Goal: Information Seeking & Learning: Learn about a topic

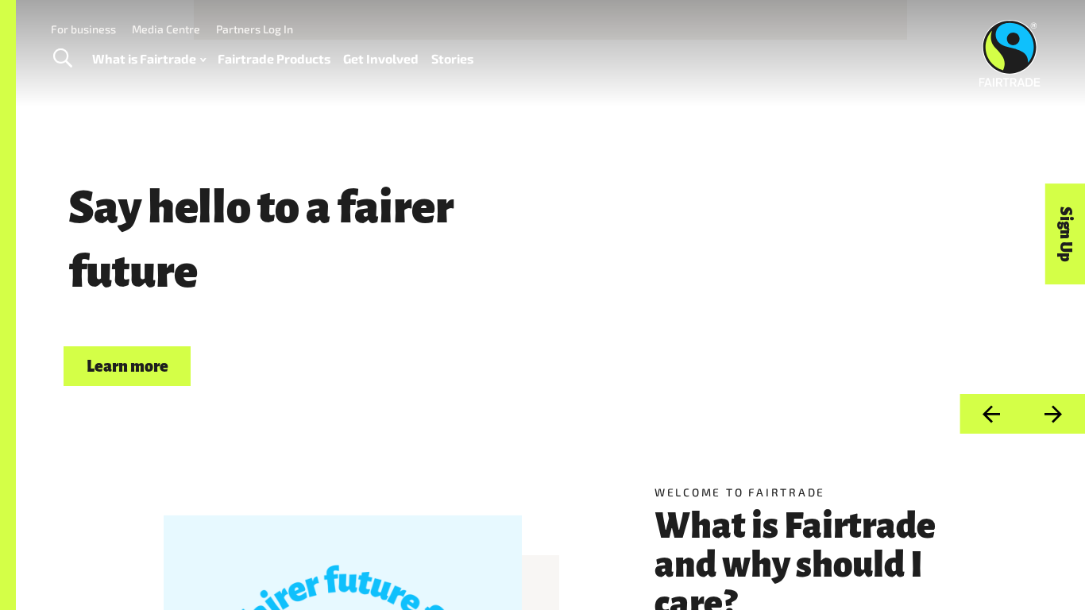
click at [291, 59] on link "Fairtrade Products" at bounding box center [274, 59] width 113 height 23
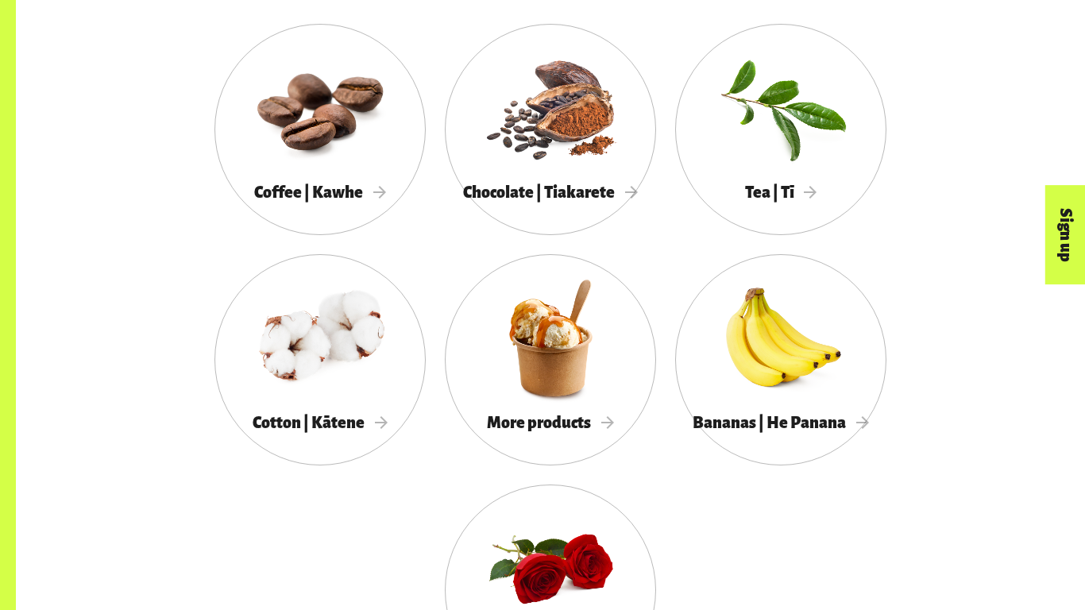
scroll to position [1460, 0]
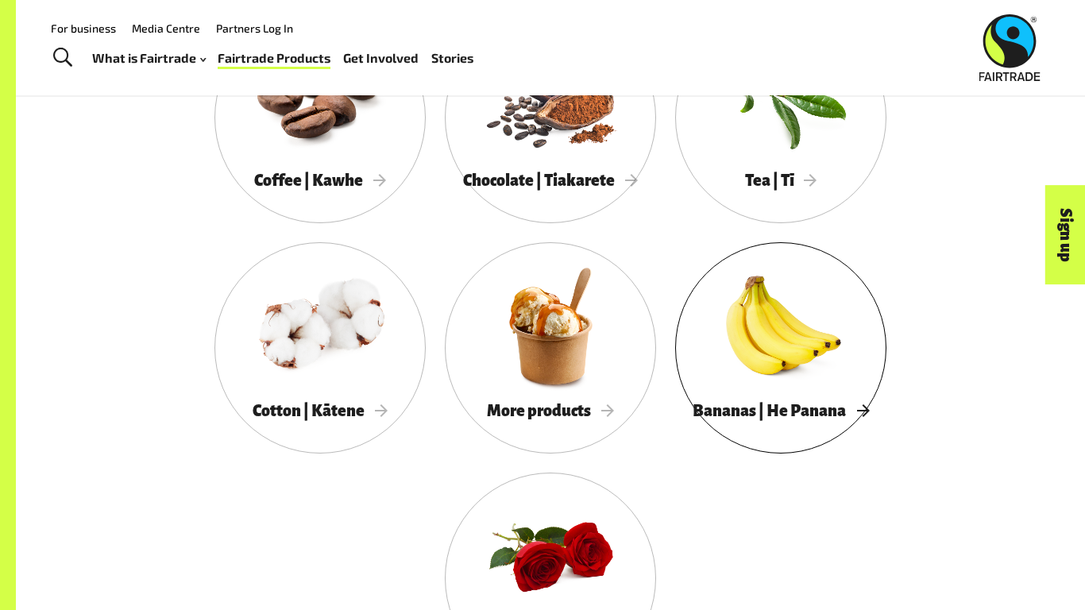
click at [821, 313] on div at bounding box center [780, 325] width 211 height 137
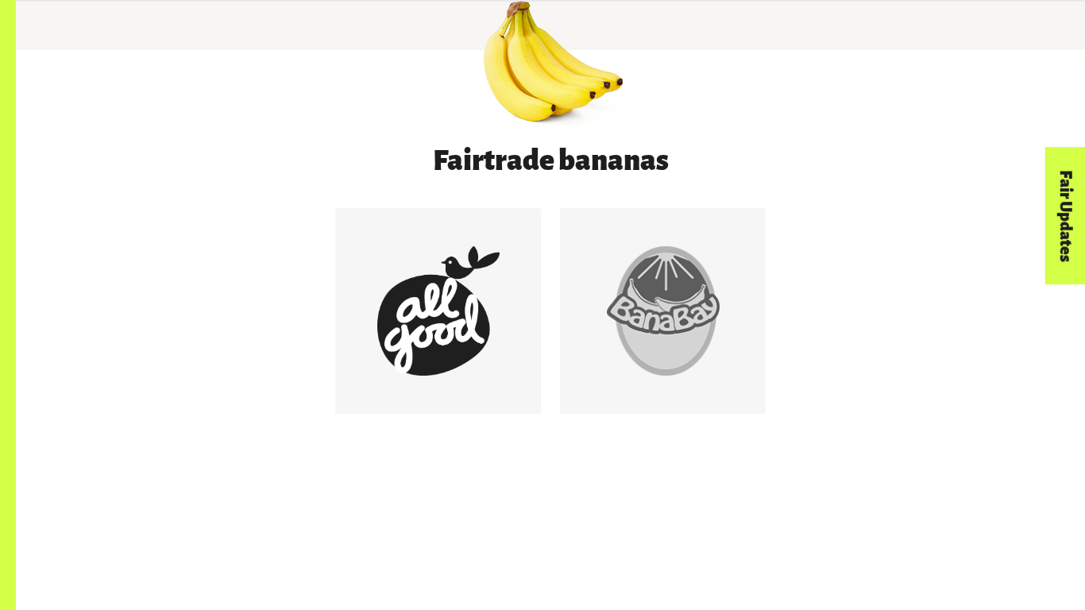
scroll to position [788, 0]
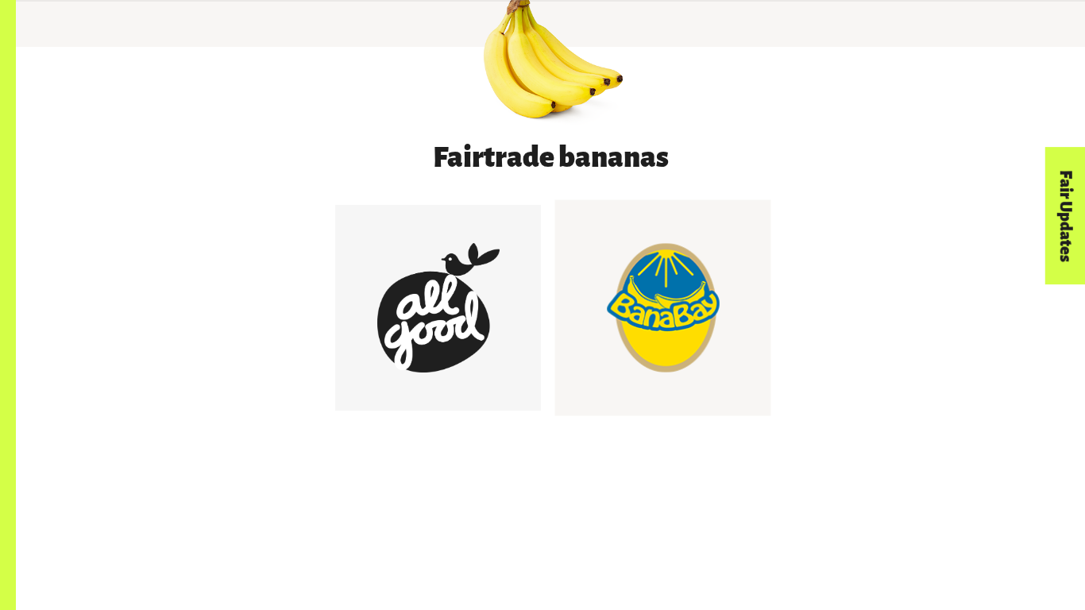
click at [611, 277] on div at bounding box center [662, 307] width 129 height 129
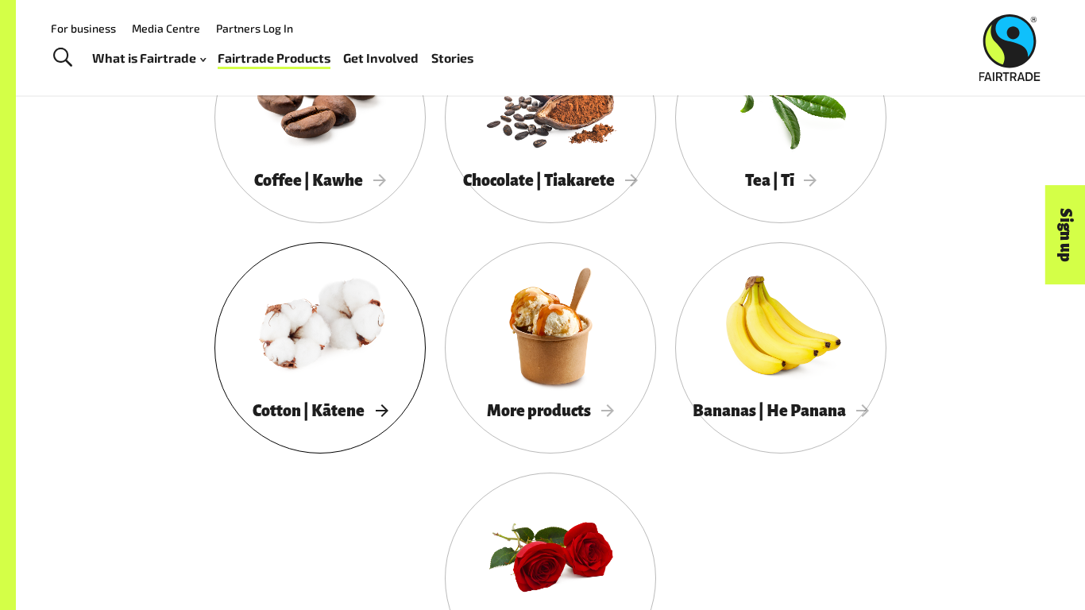
click at [354, 303] on div at bounding box center [319, 325] width 211 height 137
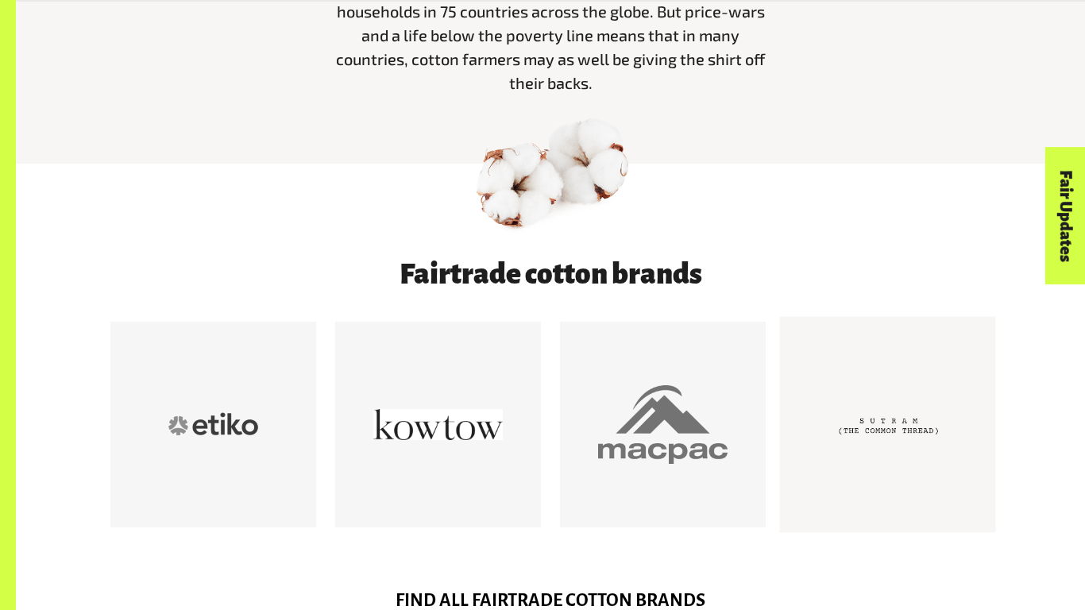
scroll to position [695, 0]
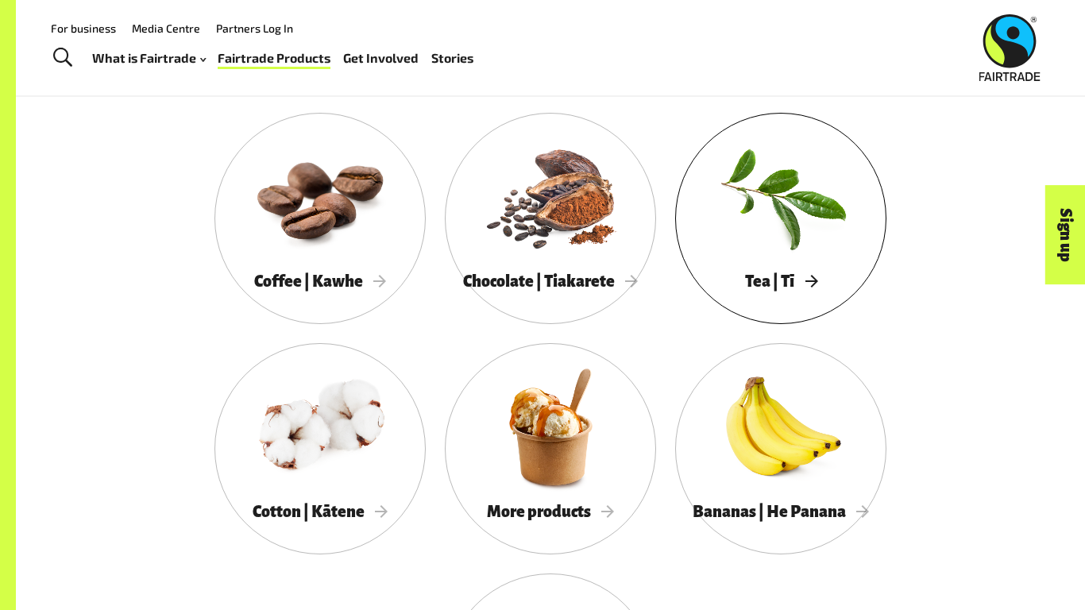
scroll to position [1345, 0]
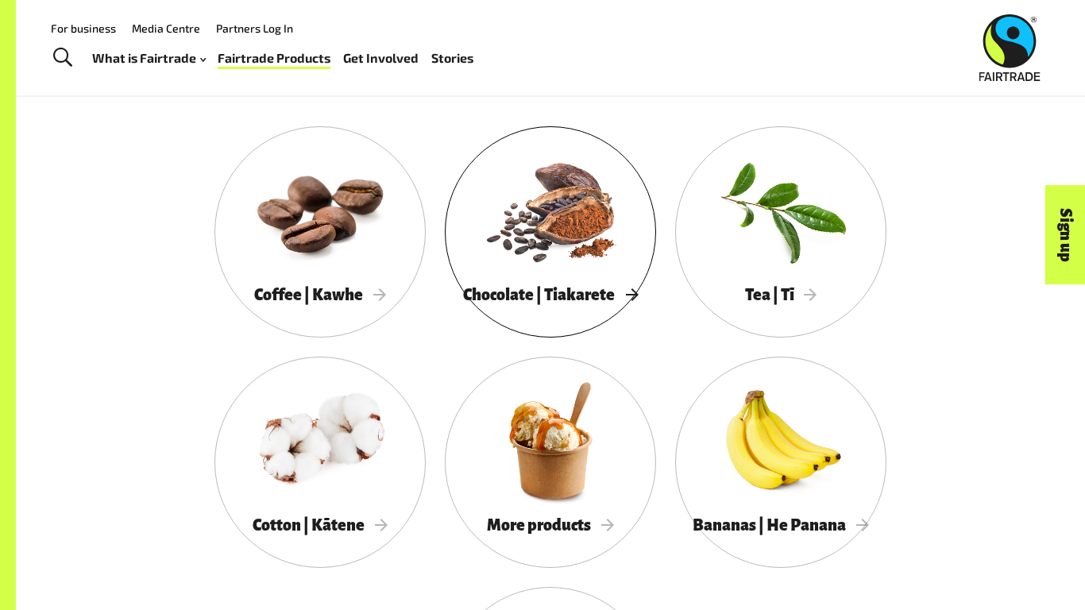
click at [592, 266] on div at bounding box center [550, 209] width 211 height 137
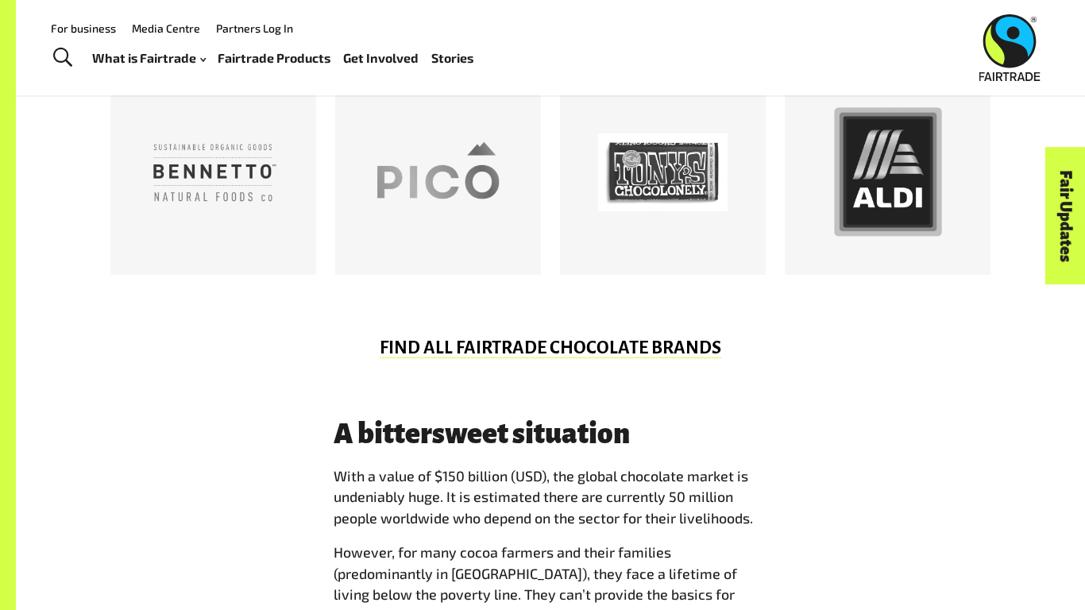
scroll to position [925, 0]
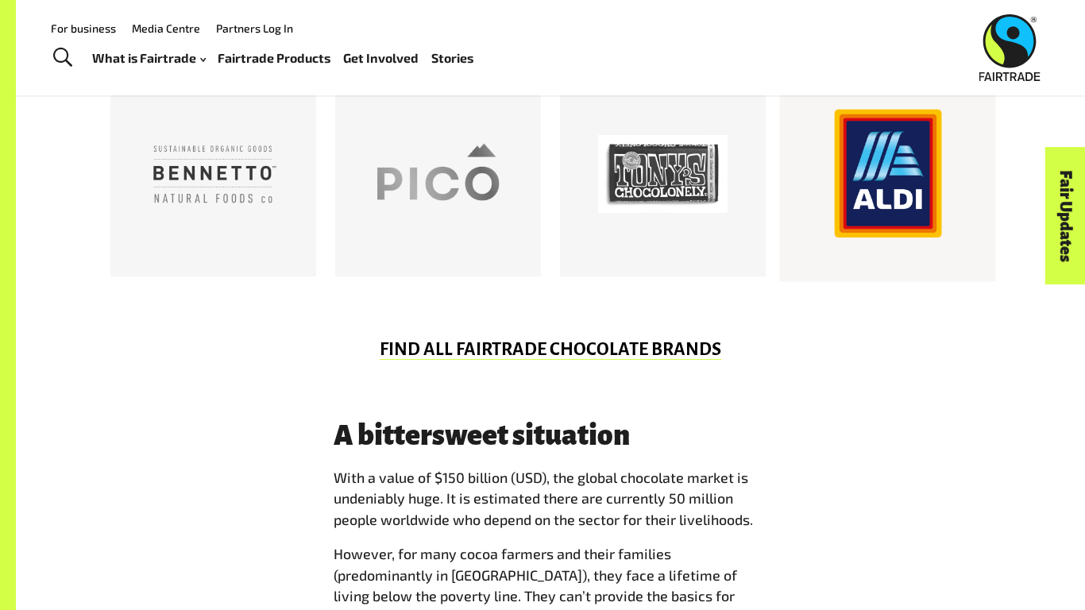
click at [901, 207] on div at bounding box center [887, 174] width 129 height 129
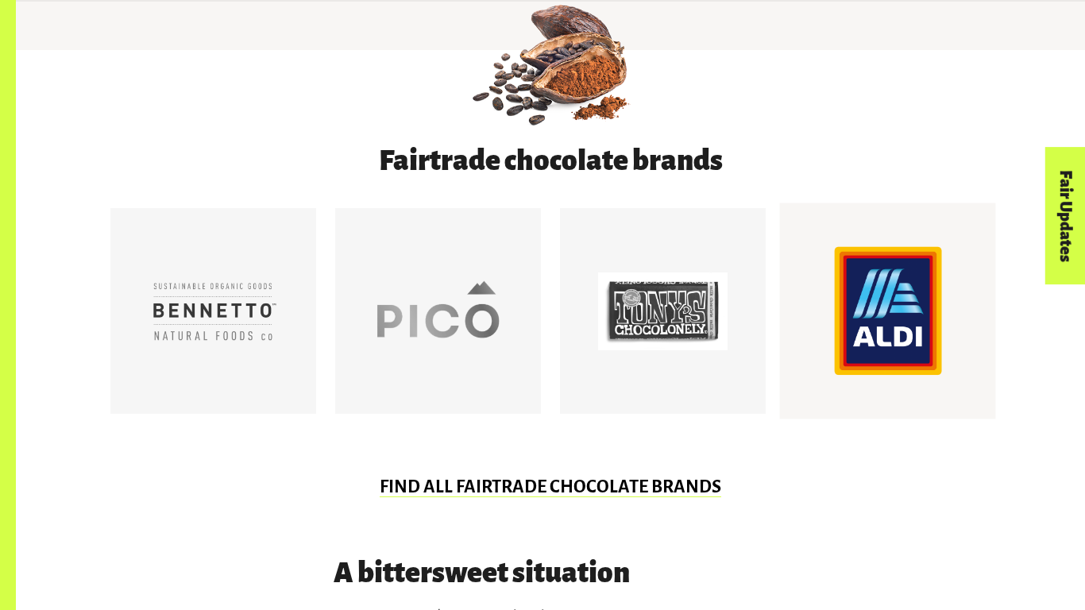
scroll to position [790, 0]
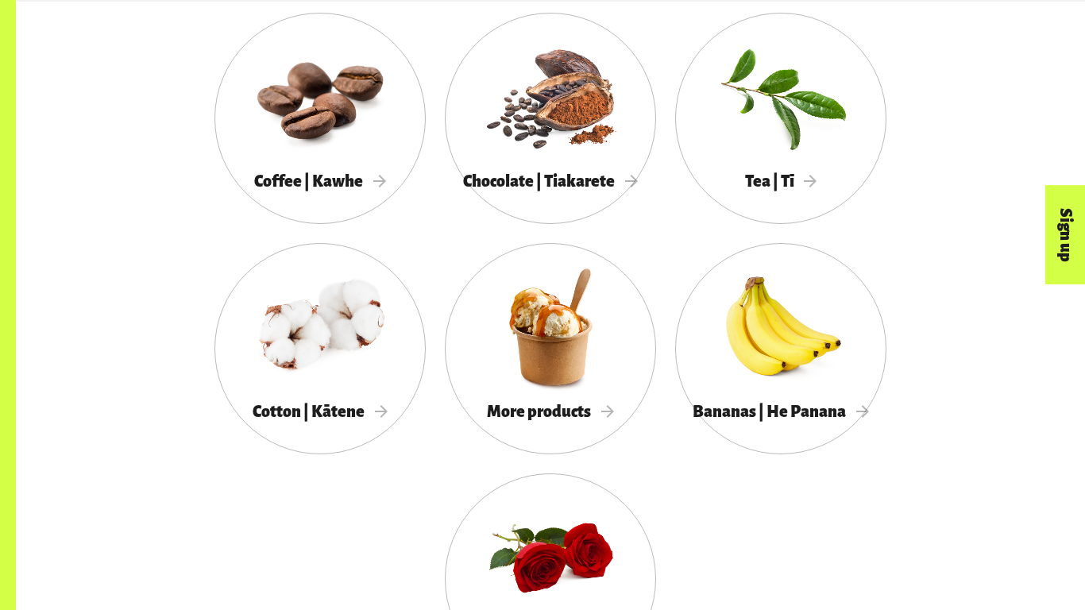
scroll to position [1461, 0]
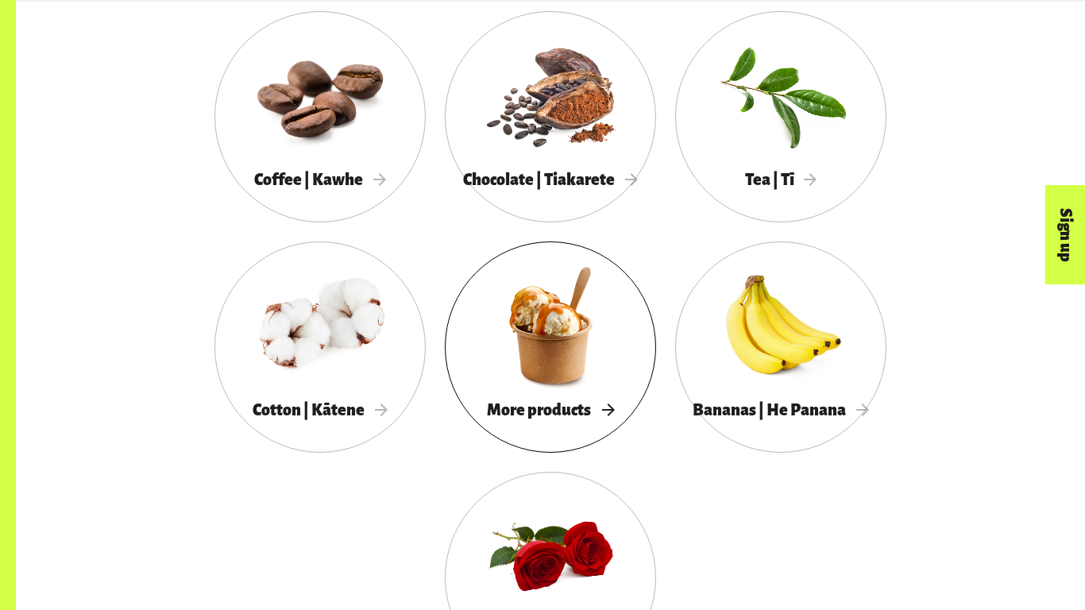
click at [518, 410] on span "More products" at bounding box center [550, 409] width 127 height 17
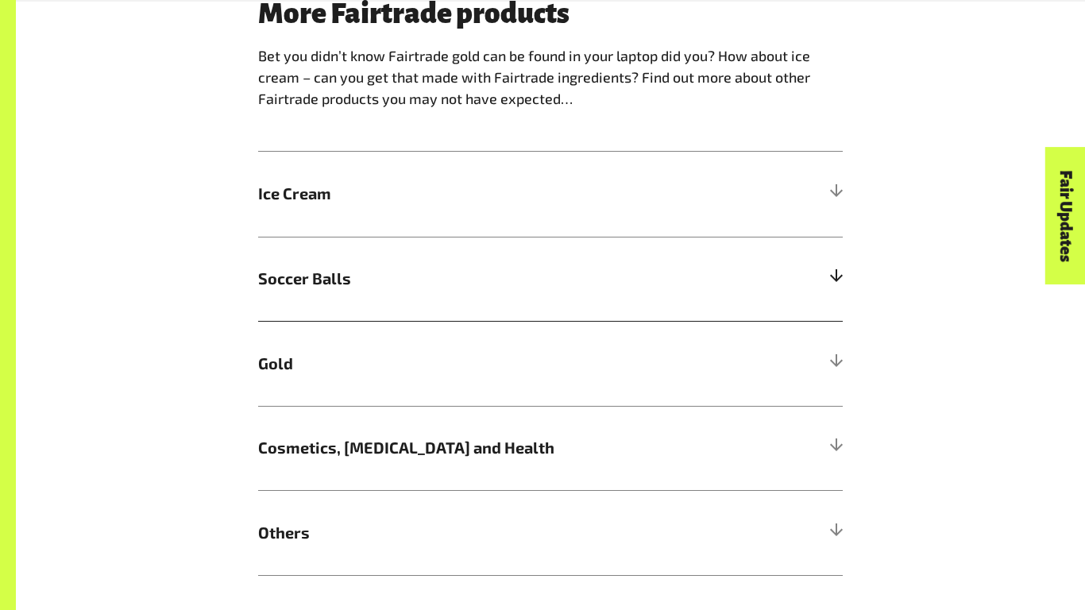
scroll to position [1029, 0]
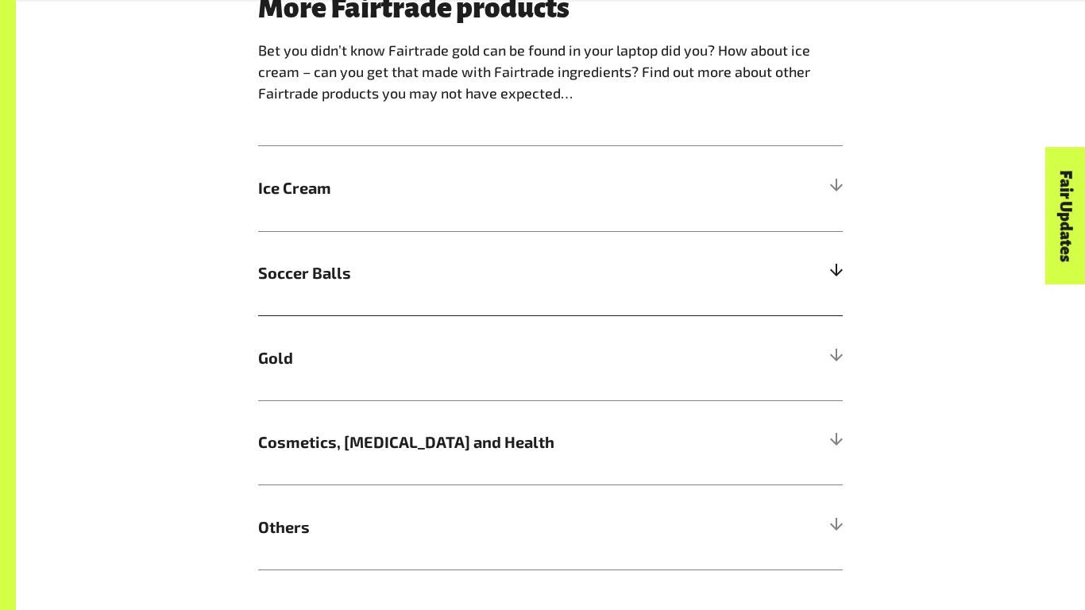
click at [435, 380] on h5 "Gold" at bounding box center [550, 357] width 585 height 85
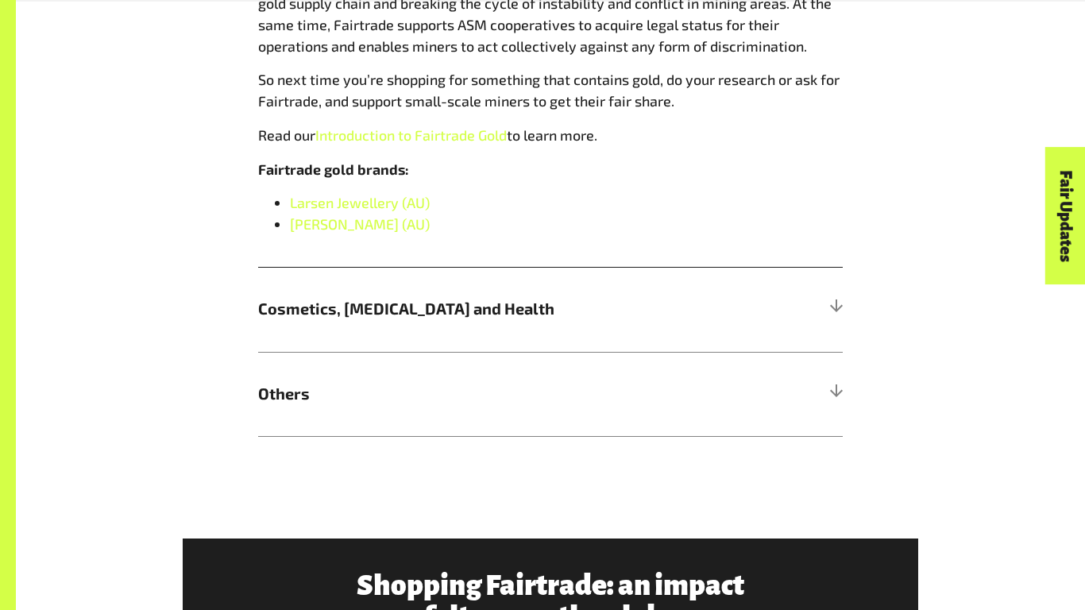
scroll to position [1720, 0]
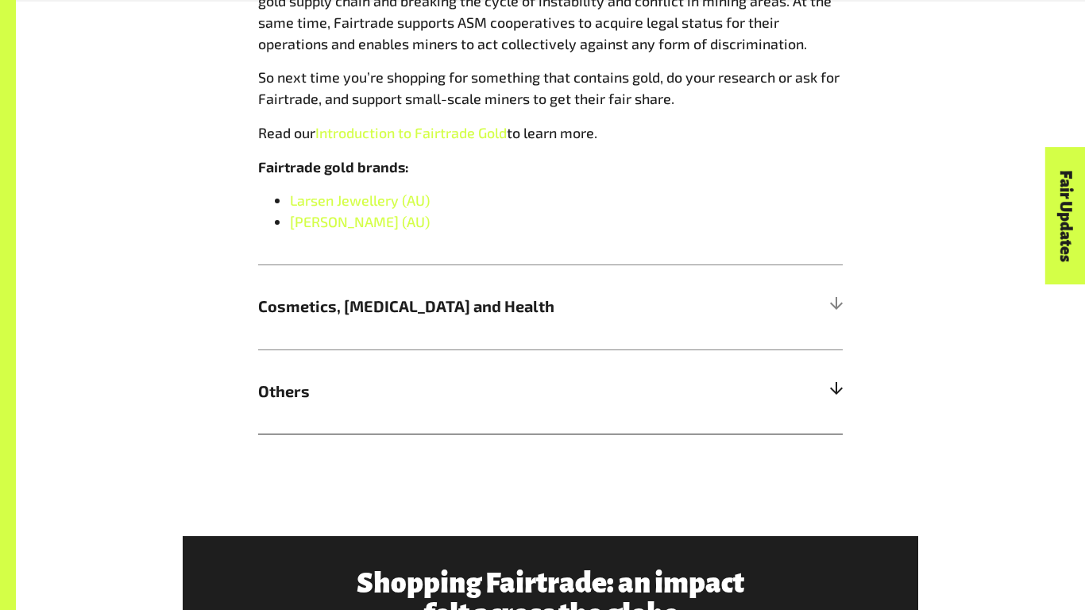
click at [413, 381] on span "Others" at bounding box center [477, 392] width 438 height 24
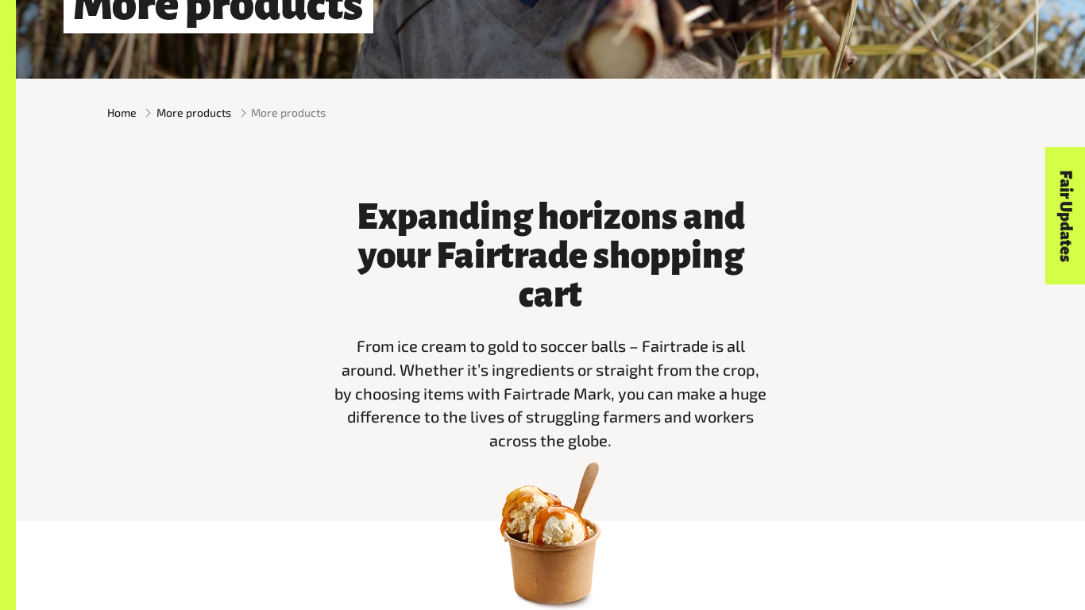
scroll to position [357, 0]
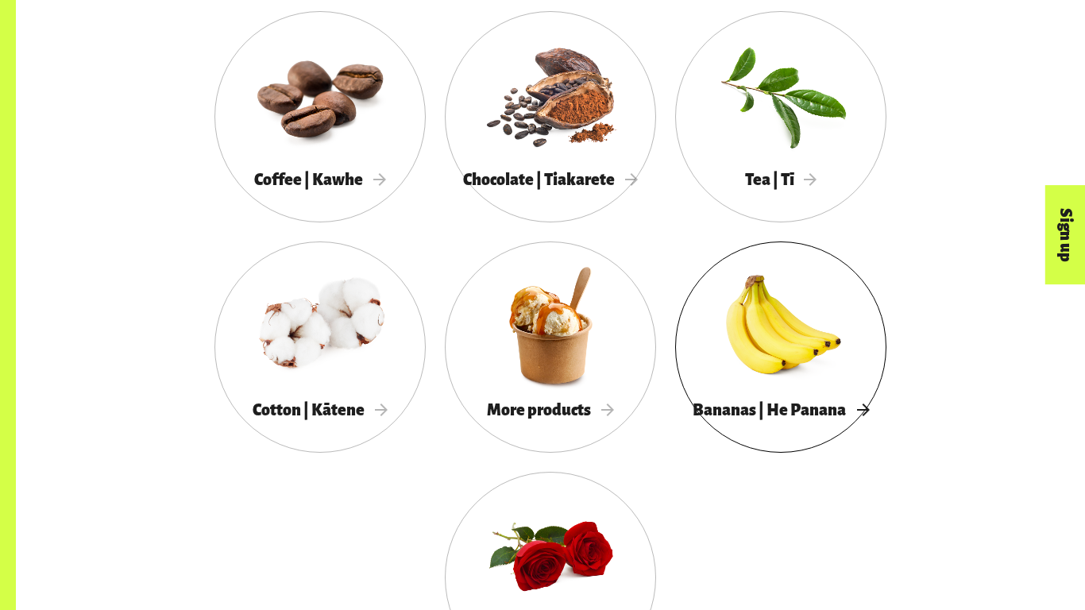
click at [770, 348] on div at bounding box center [780, 325] width 211 height 137
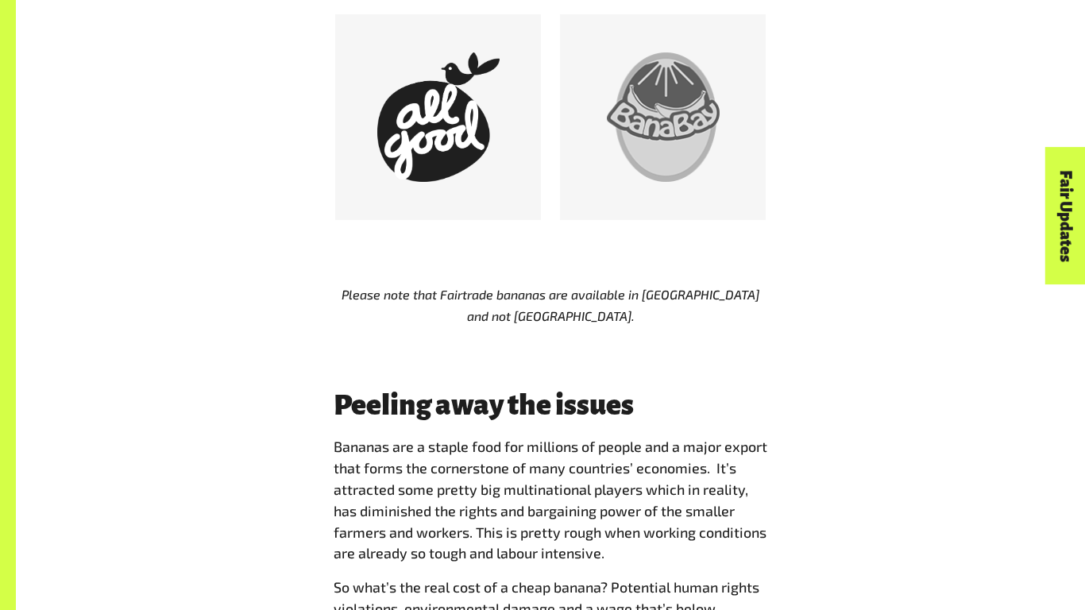
scroll to position [986, 0]
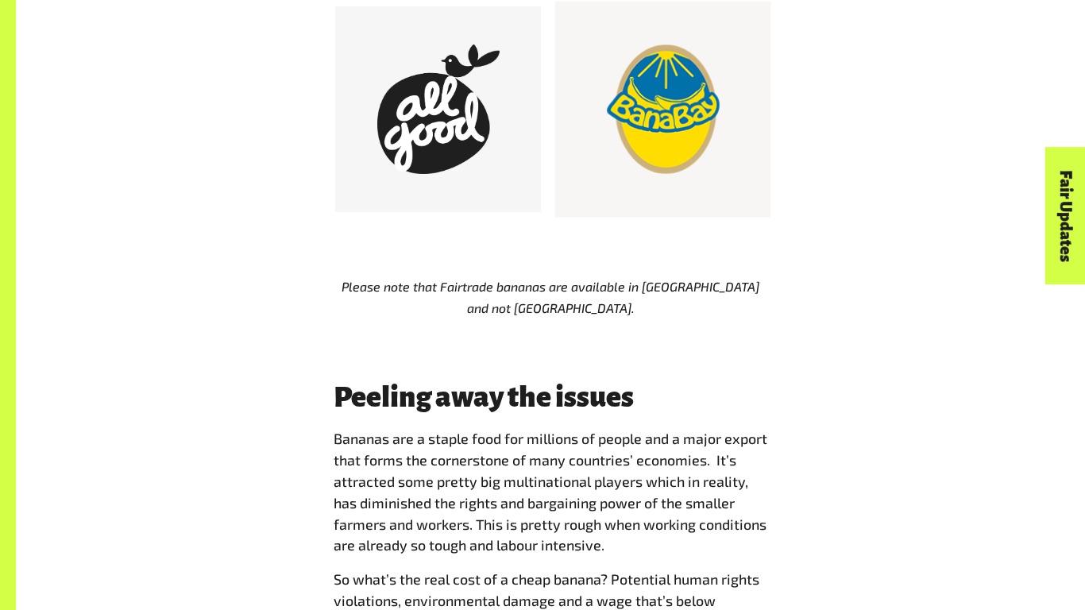
click at [613, 91] on div at bounding box center [662, 108] width 129 height 129
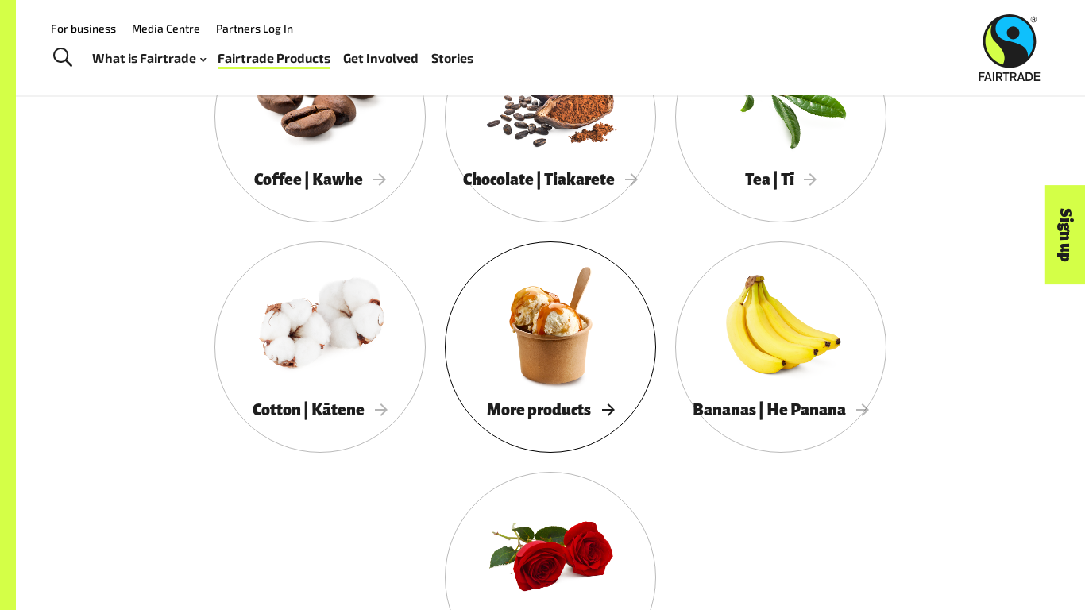
click at [573, 351] on div at bounding box center [550, 325] width 211 height 137
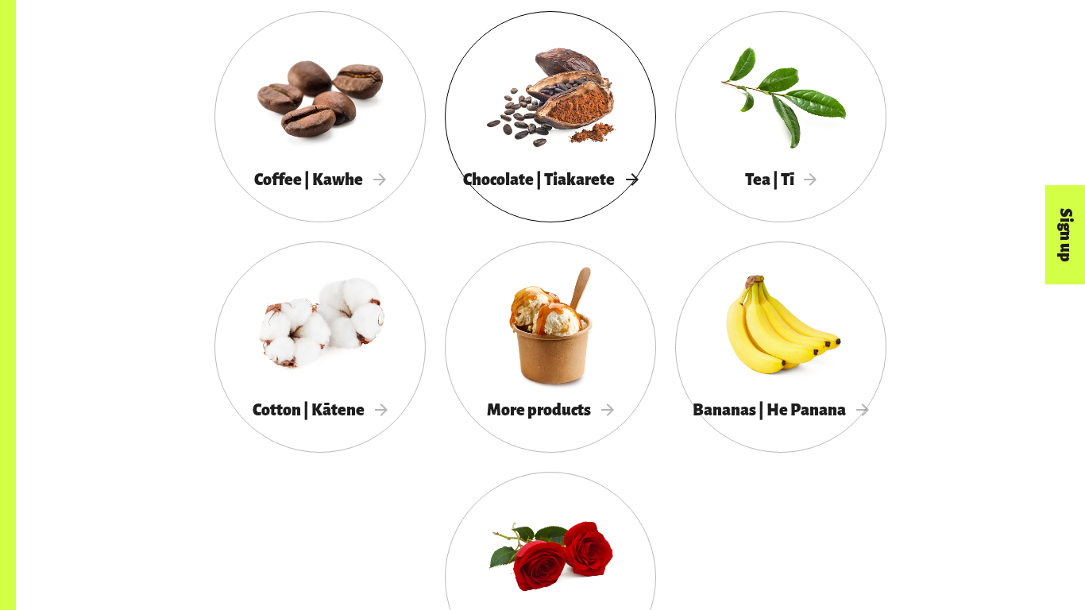
click at [564, 83] on div at bounding box center [550, 94] width 211 height 137
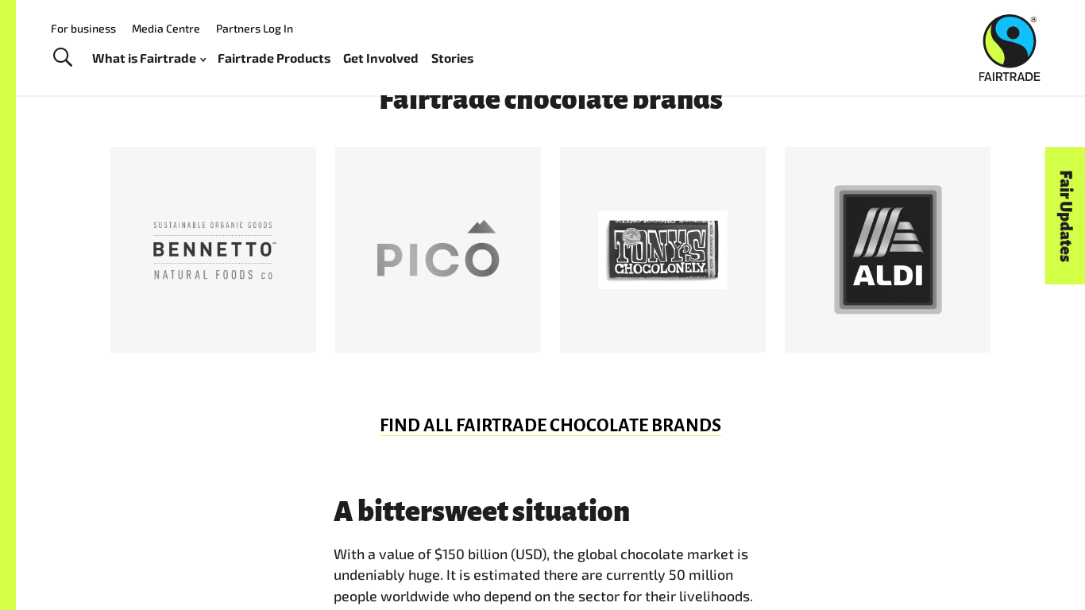
scroll to position [845, 0]
